Goal: Task Accomplishment & Management: Use online tool/utility

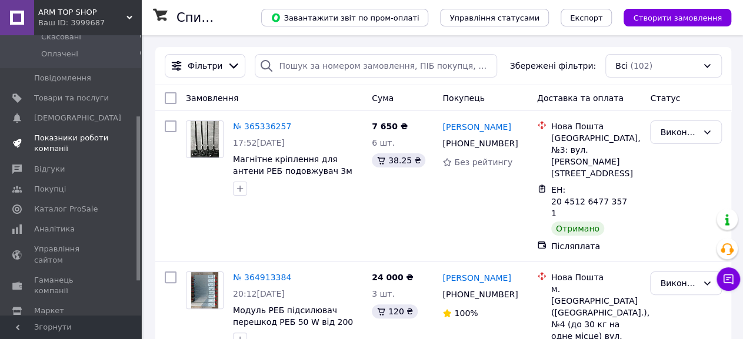
scroll to position [184, 0]
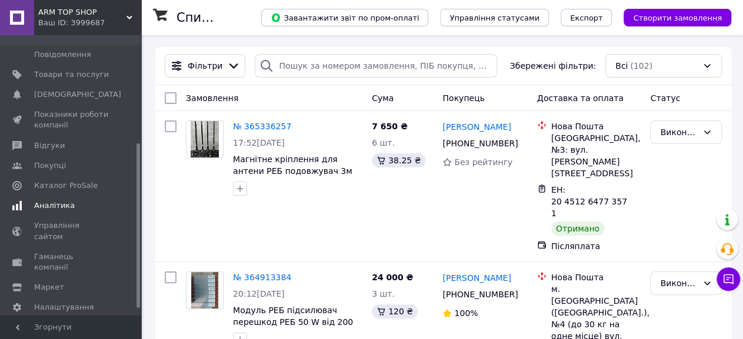
click at [62, 201] on span "Аналітика" at bounding box center [54, 206] width 41 height 11
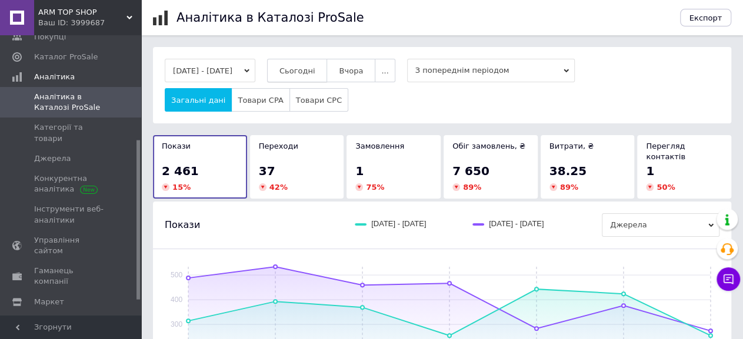
click at [308, 71] on span "Сьогодні" at bounding box center [297, 70] width 36 height 9
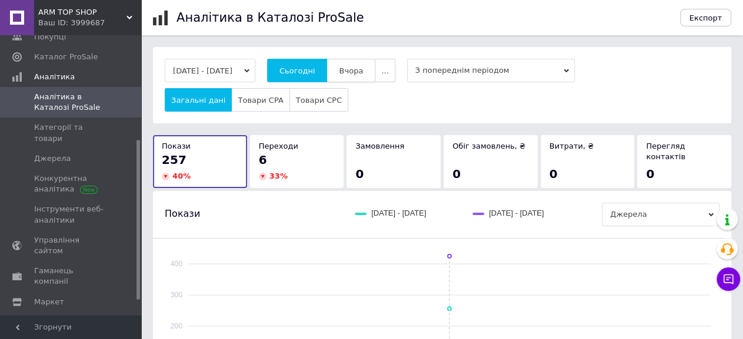
click at [356, 74] on button "Вчора" at bounding box center [350, 71] width 49 height 24
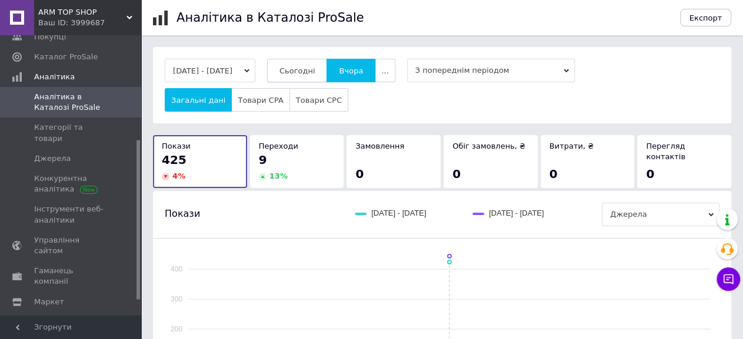
click at [318, 76] on button "Сьогодні" at bounding box center [297, 71] width 61 height 24
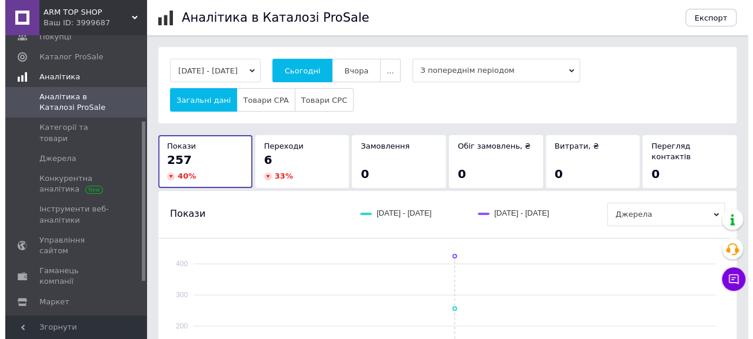
scroll to position [61, 0]
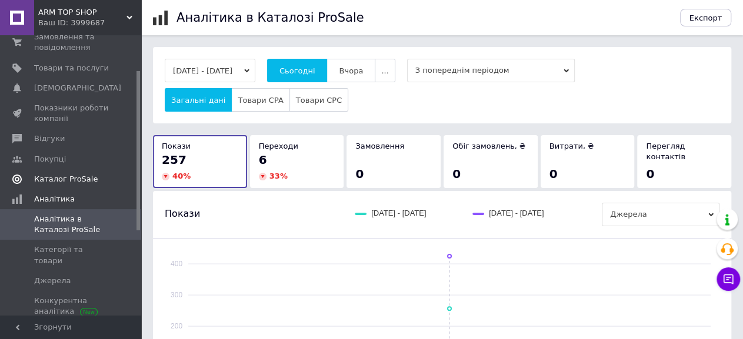
click at [72, 177] on span "Каталог ProSale" at bounding box center [66, 179] width 64 height 11
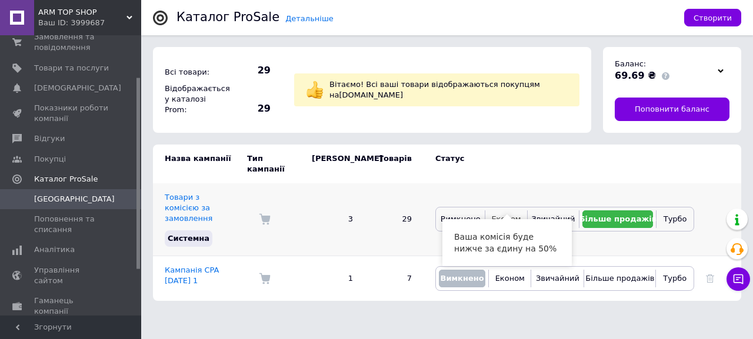
click at [506, 215] on span "Економ" at bounding box center [505, 219] width 29 height 9
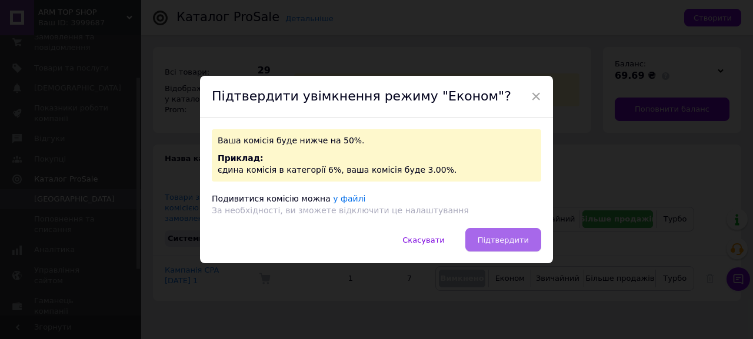
click at [496, 235] on button "Підтвердити" at bounding box center [503, 240] width 76 height 24
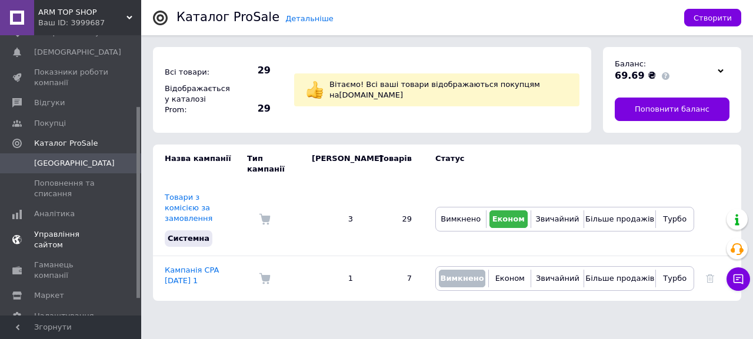
scroll to position [122, 0]
